Goal: Information Seeking & Learning: Learn about a topic

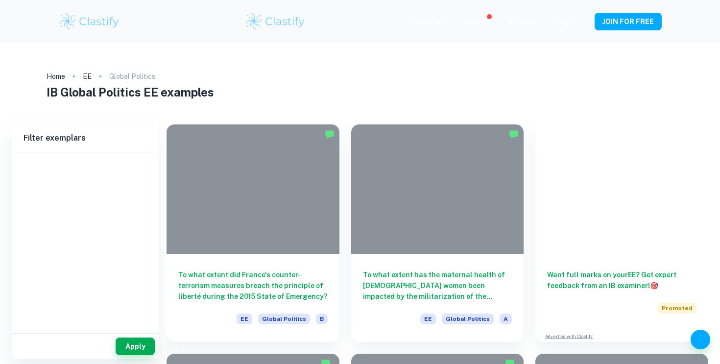
type input "Global Politics"
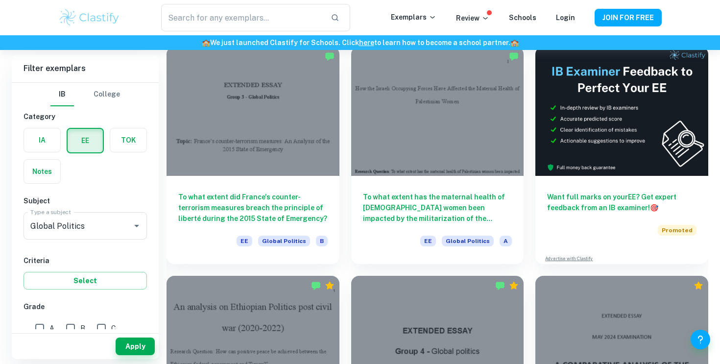
scroll to position [76, 0]
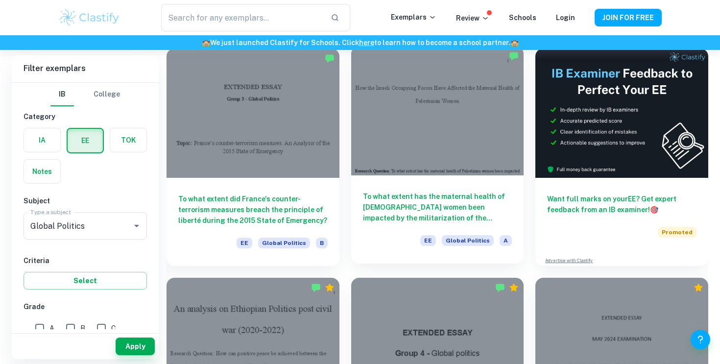
click at [428, 204] on h6 "To what extent has the maternal health of [DEMOGRAPHIC_DATA] women been impacte…" at bounding box center [437, 207] width 149 height 32
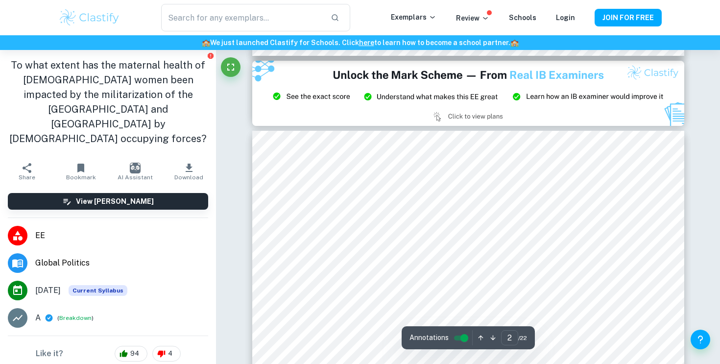
scroll to position [215, 0]
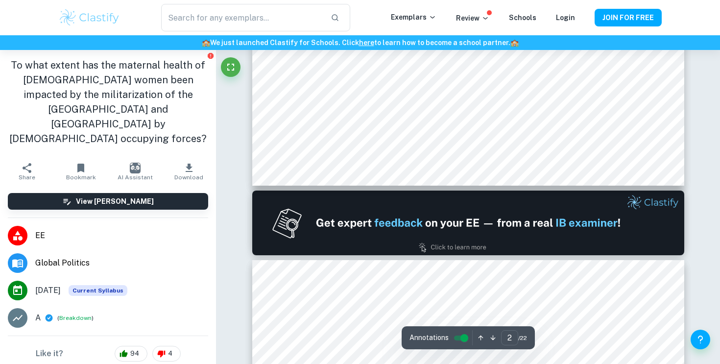
type input "1"
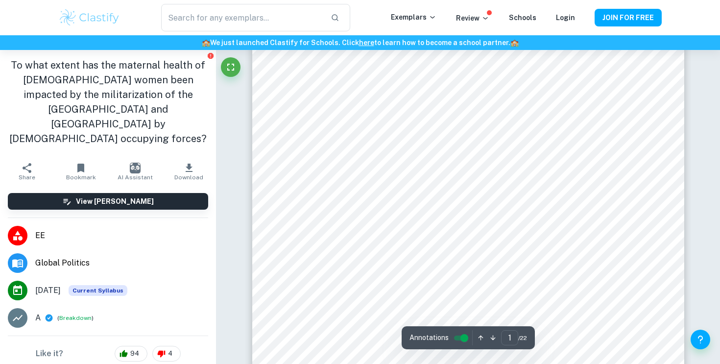
scroll to position [0, 0]
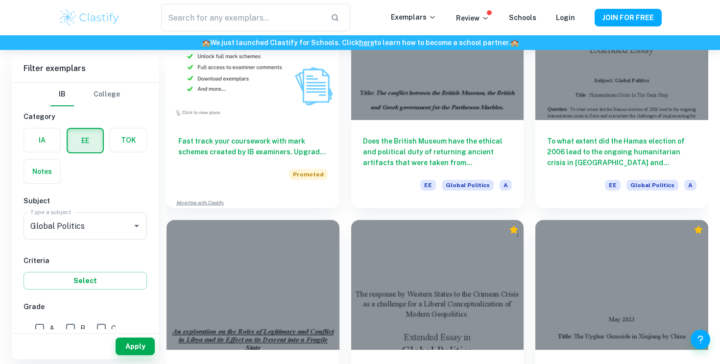
scroll to position [595, 0]
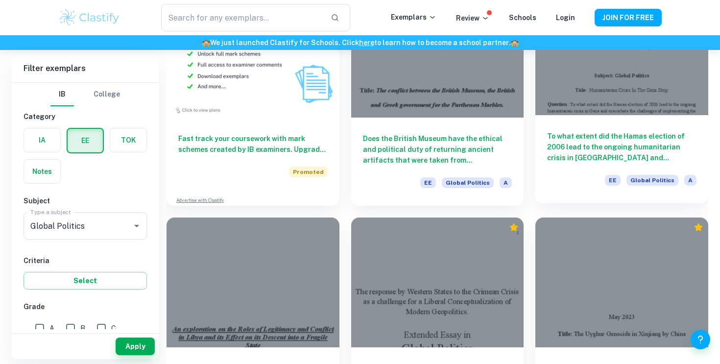
click at [576, 165] on div "To what extent did the Hamas election of 2006 lead to the ongoing humanitarian …" at bounding box center [621, 159] width 173 height 88
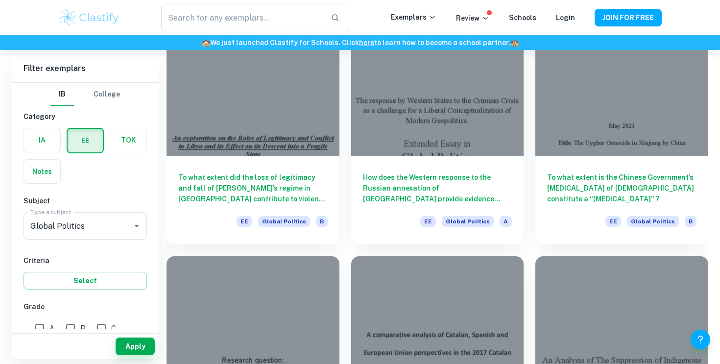
scroll to position [788, 0]
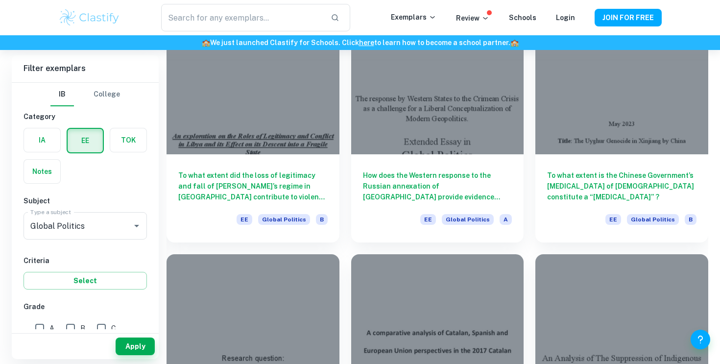
click at [470, 151] on div at bounding box center [437, 88] width 173 height 129
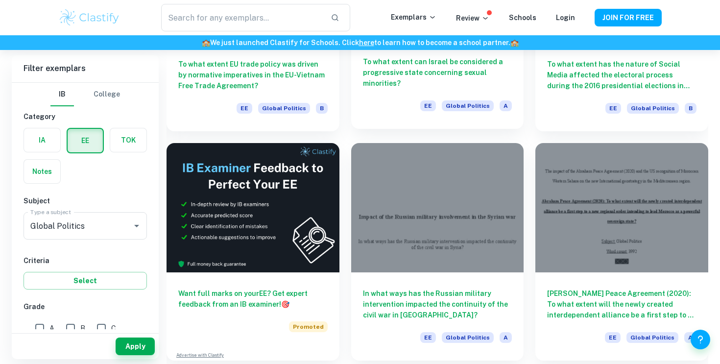
scroll to position [1381, 0]
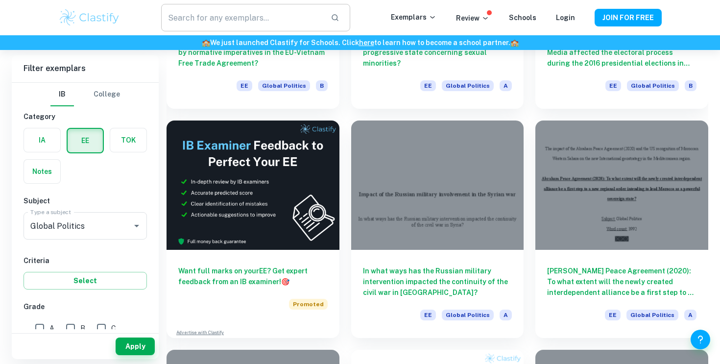
click at [215, 13] on input "text" at bounding box center [242, 17] width 162 height 27
